Goal: Task Accomplishment & Management: Use online tool/utility

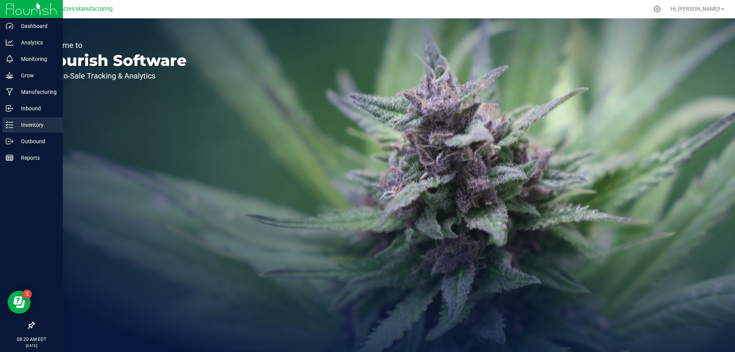
click at [27, 127] on p "Inventory" at bounding box center [36, 124] width 46 height 9
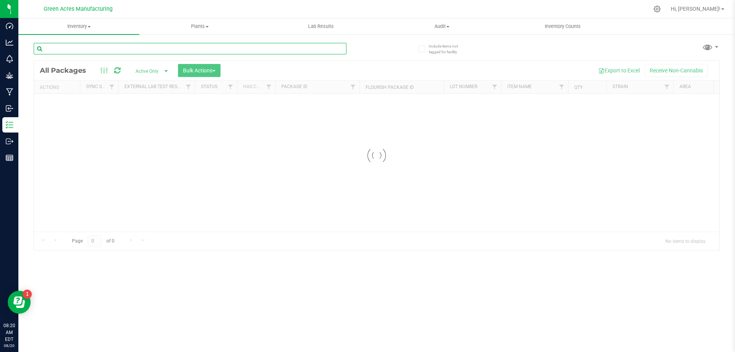
click at [175, 51] on input "text" at bounding box center [190, 48] width 313 height 11
type input "9231463893005354"
click at [177, 128] on div at bounding box center [377, 155] width 686 height 189
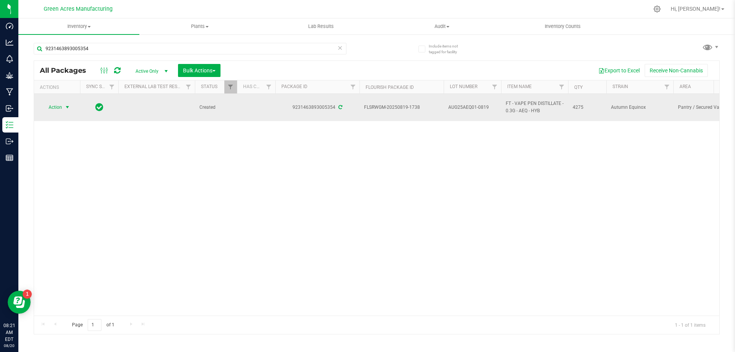
click at [52, 108] on span "Action" at bounding box center [52, 107] width 21 height 11
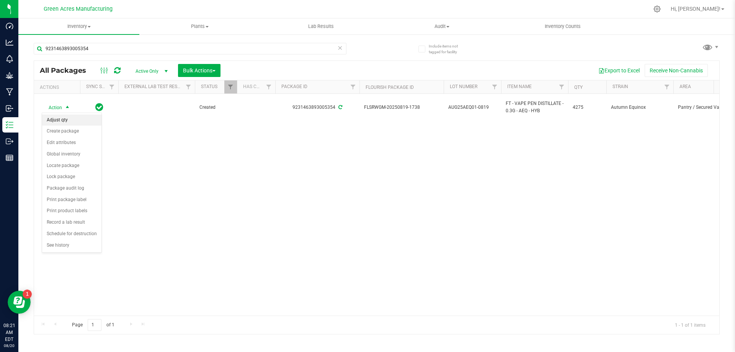
click at [59, 114] on div "Action Adjust qty Create package Edit attributes Global inventory Locate packag…" at bounding box center [72, 183] width 60 height 140
click at [61, 116] on li "Adjust qty" at bounding box center [71, 120] width 59 height 11
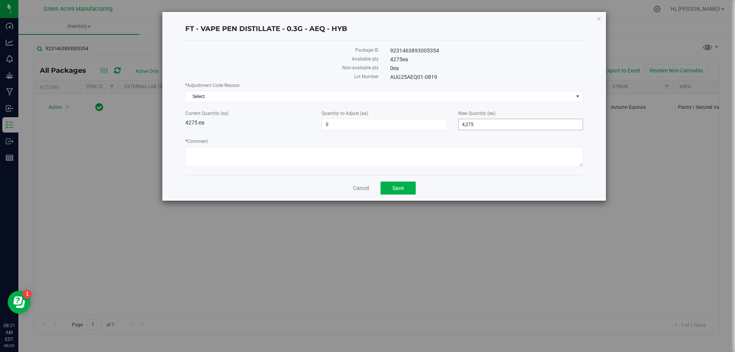
click at [496, 124] on span "4,275 4275" at bounding box center [520, 124] width 125 height 11
type input "4276"
type input "1"
type input "4,276"
click at [412, 161] on textarea "* Comment" at bounding box center [384, 157] width 398 height 20
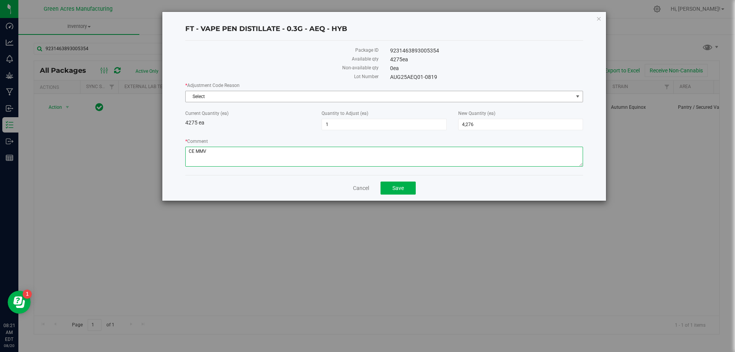
type textarea "CE MMV"
click at [309, 101] on span "Select" at bounding box center [380, 96] width 388 height 11
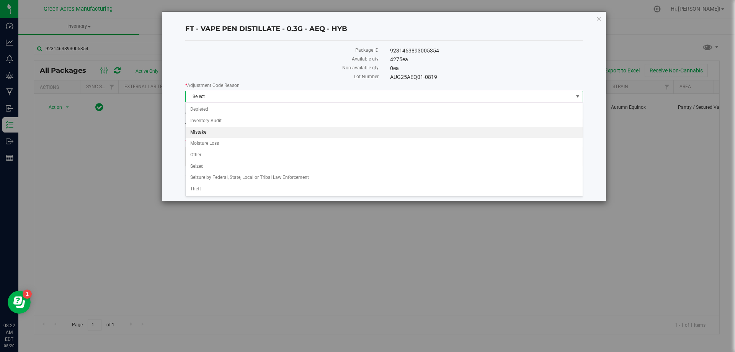
click at [225, 133] on li "Mistake" at bounding box center [384, 132] width 397 height 11
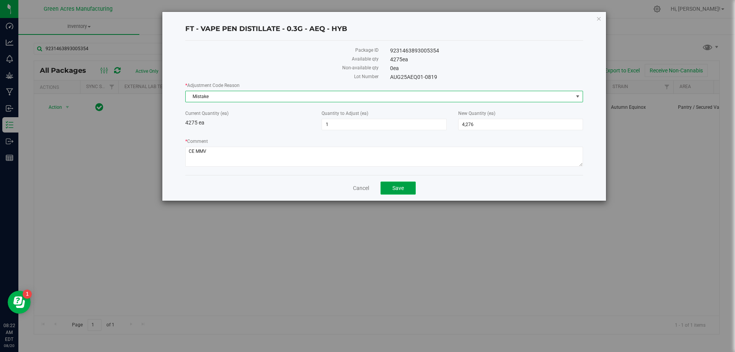
click at [393, 191] on span "Save" at bounding box center [398, 188] width 11 height 6
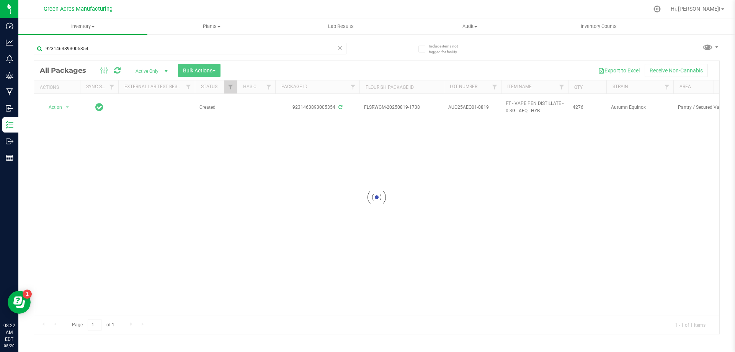
click at [62, 108] on div at bounding box center [377, 197] width 686 height 273
click at [55, 105] on div at bounding box center [377, 197] width 686 height 273
click at [56, 105] on div at bounding box center [377, 197] width 686 height 273
click at [57, 106] on div at bounding box center [377, 197] width 686 height 273
click at [62, 107] on div at bounding box center [377, 197] width 686 height 273
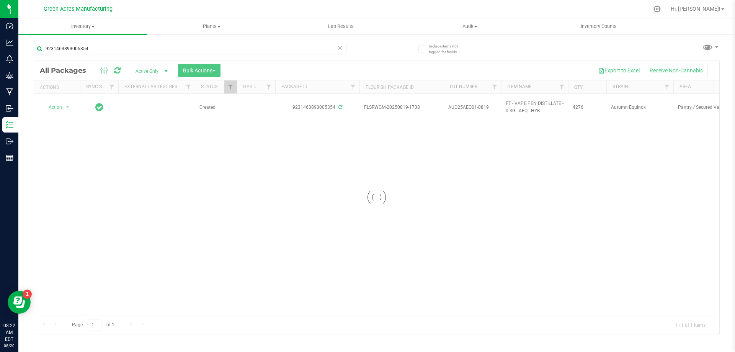
click at [62, 107] on div at bounding box center [377, 197] width 686 height 273
click at [67, 106] on div at bounding box center [377, 197] width 686 height 273
click at [56, 108] on div at bounding box center [377, 197] width 686 height 273
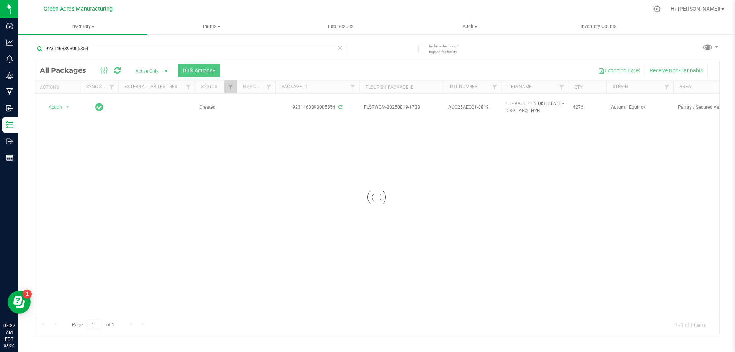
click at [59, 109] on div at bounding box center [377, 197] width 686 height 273
click at [59, 109] on span "Action" at bounding box center [52, 107] width 21 height 11
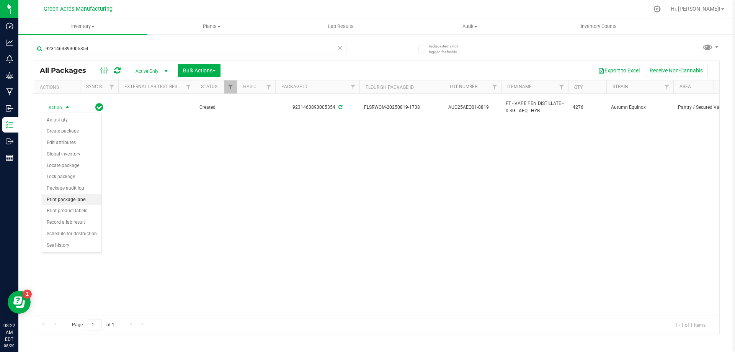
click at [61, 196] on li "Print package label" at bounding box center [71, 199] width 59 height 11
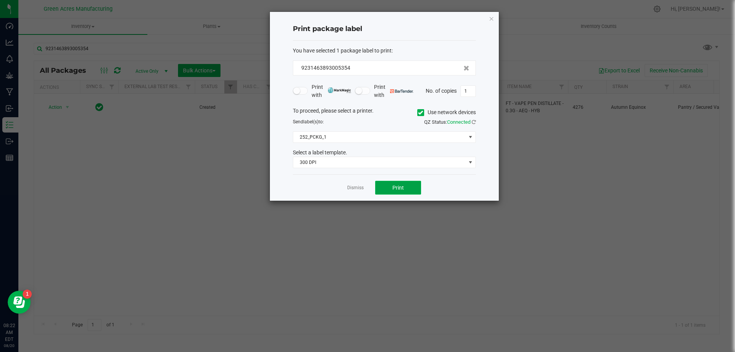
click at [383, 184] on button "Print" at bounding box center [398, 188] width 46 height 14
click at [390, 187] on button "Print" at bounding box center [398, 188] width 46 height 14
